Goal: Find specific page/section: Find specific page/section

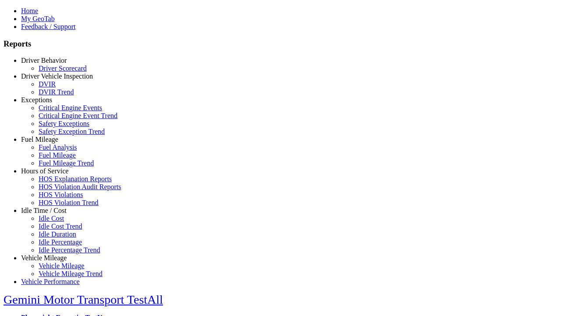
click at [50, 64] on link "Driver Behavior" at bounding box center [44, 60] width 46 height 7
click at [57, 72] on link "Driver Scorecard" at bounding box center [63, 67] width 48 height 7
